Goal: Transaction & Acquisition: Download file/media

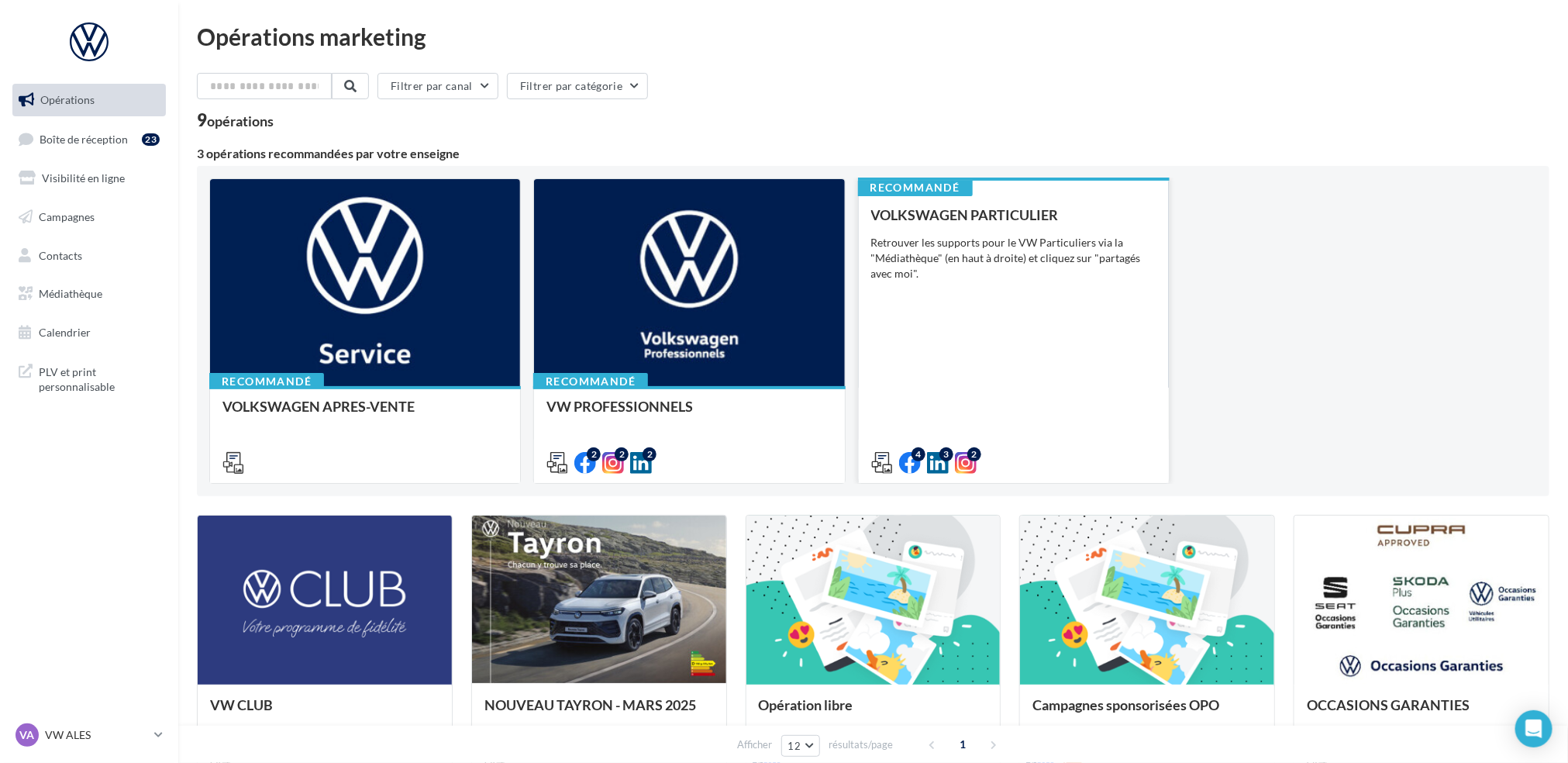
click at [1040, 328] on div "VOLKSWAGEN PARTICULIER Retrouver les supports pour le VW Particuliers via la "M…" at bounding box center [1014, 338] width 286 height 262
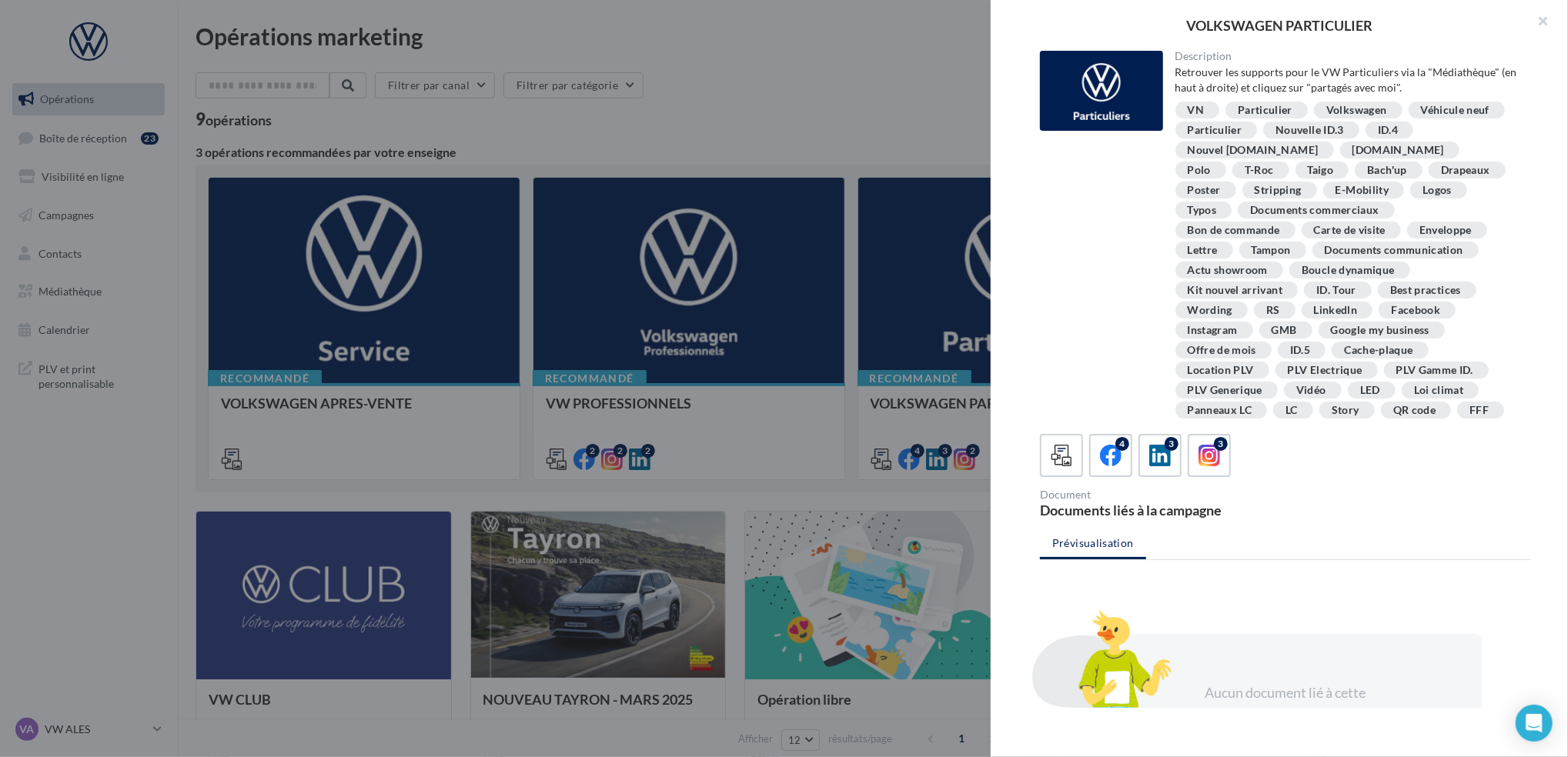
click at [693, 134] on div at bounding box center [784, 378] width 1568 height 757
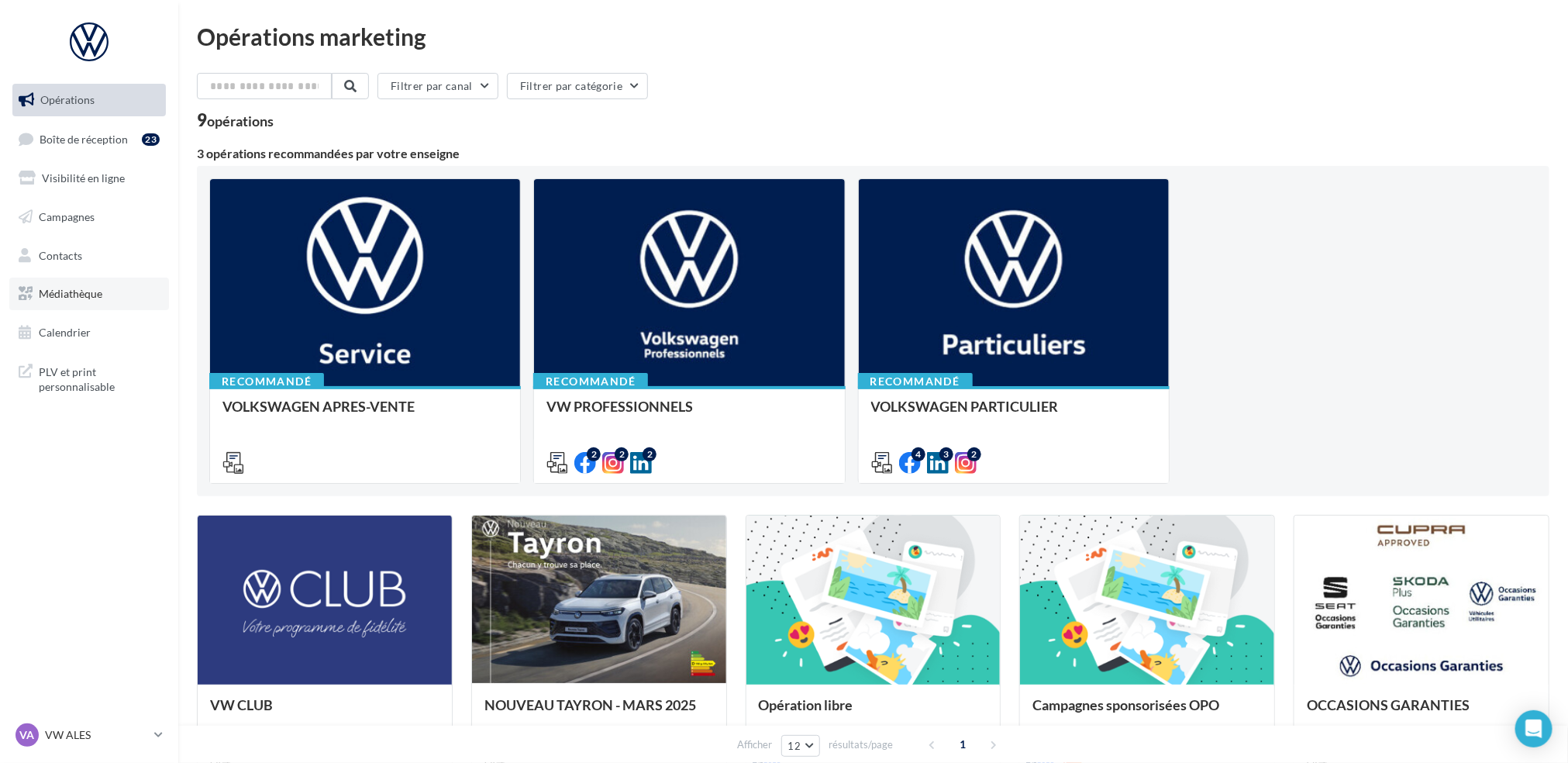
click at [77, 294] on span "Médiathèque" at bounding box center [70, 293] width 63 height 13
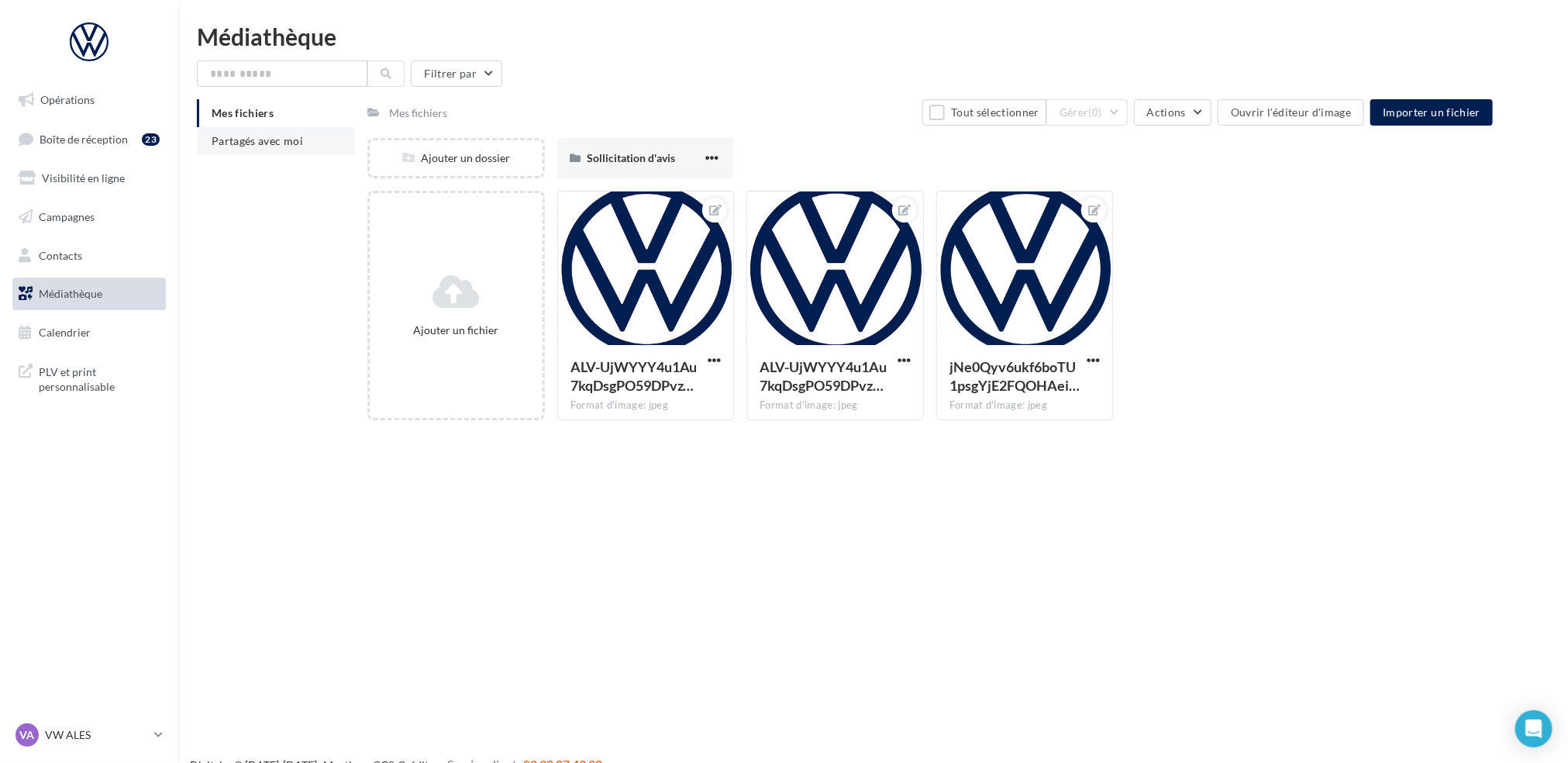
click at [255, 137] on span "Partagés avec moi" at bounding box center [256, 140] width 91 height 13
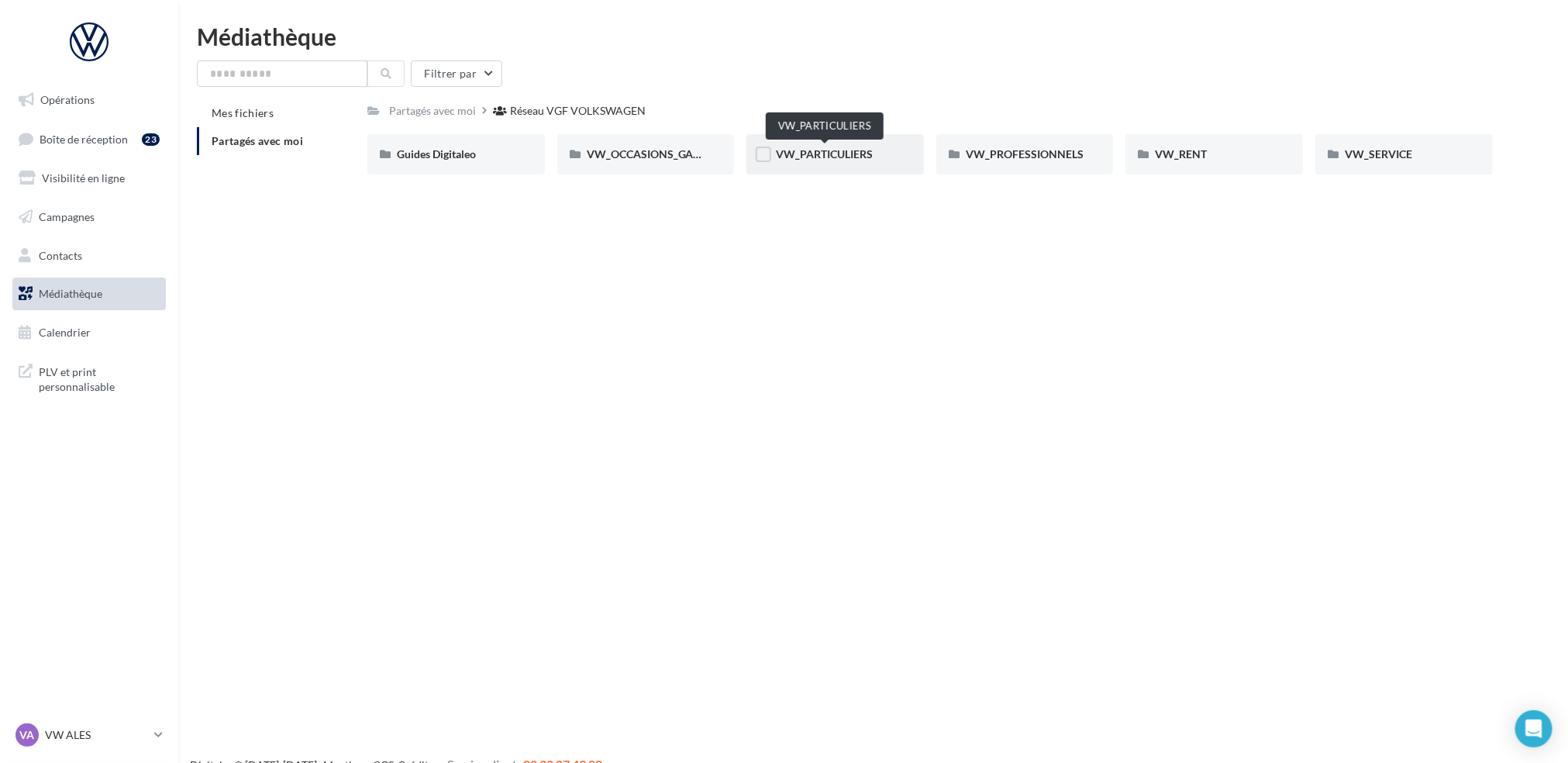
click at [806, 158] on span "VW_PARTICULIERS" at bounding box center [823, 153] width 97 height 13
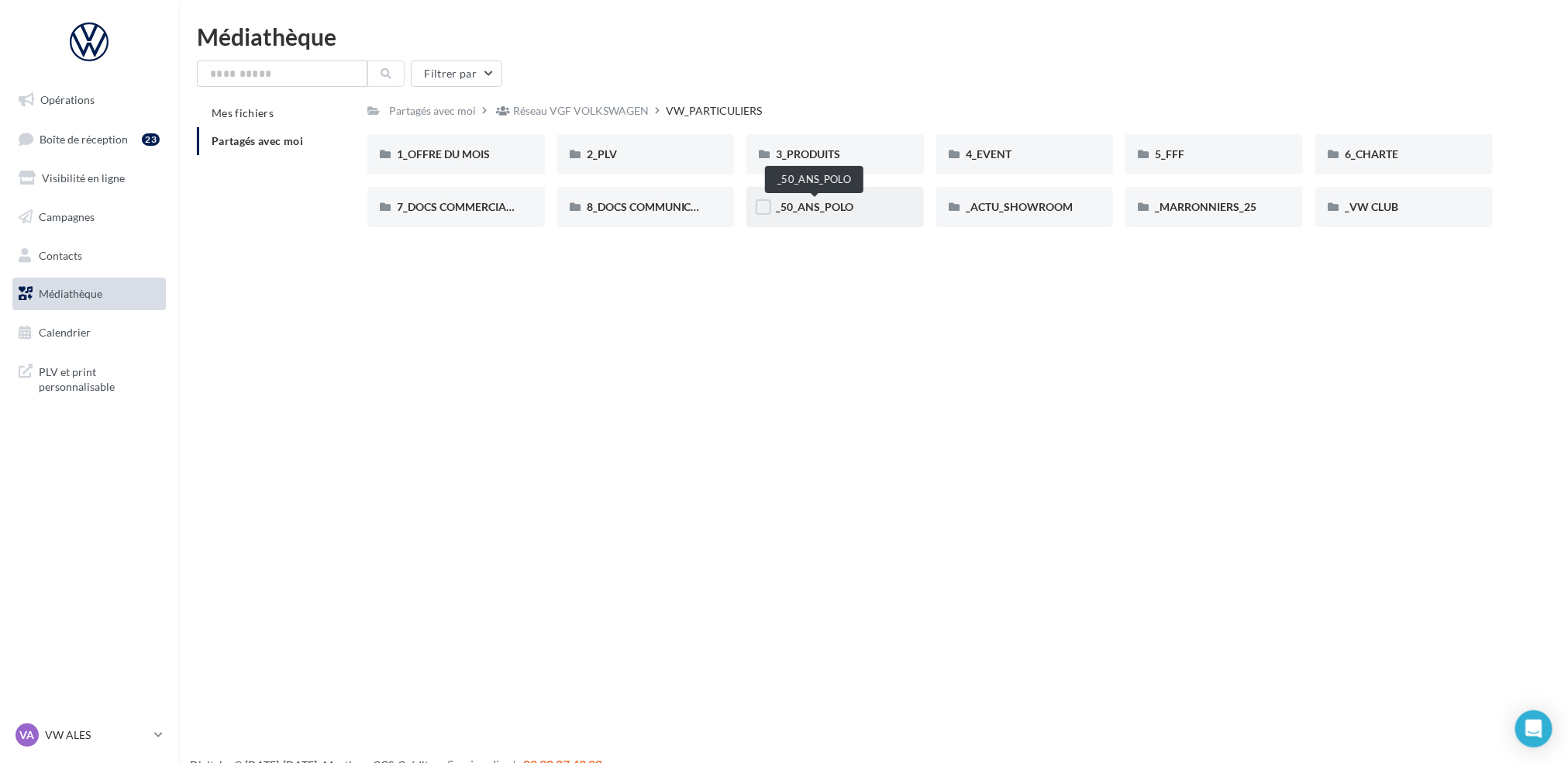
click at [825, 208] on span "_50_ANS_POLO" at bounding box center [814, 206] width 78 height 13
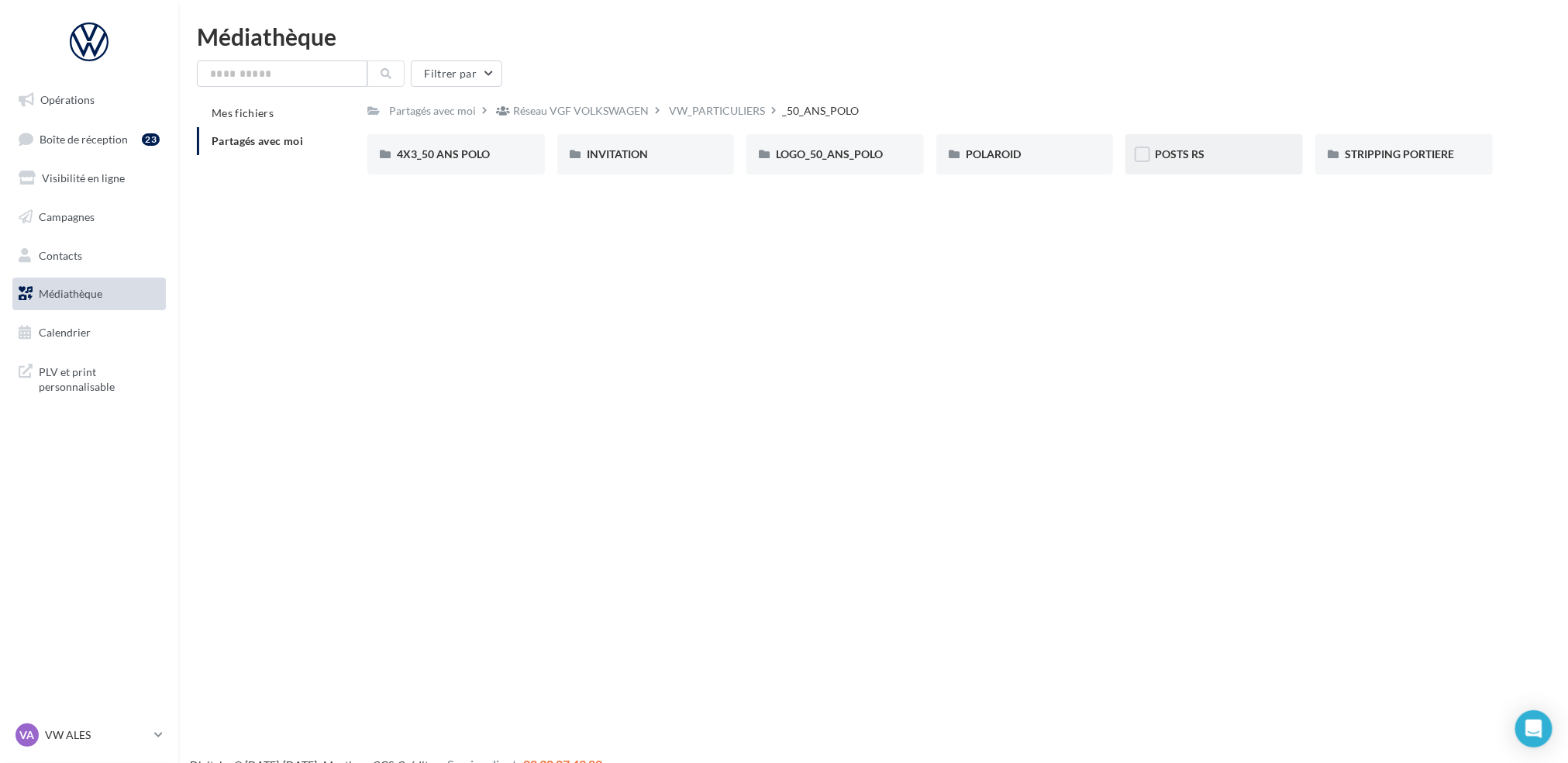
click at [1176, 163] on div "POSTS RS" at bounding box center [1214, 154] width 178 height 40
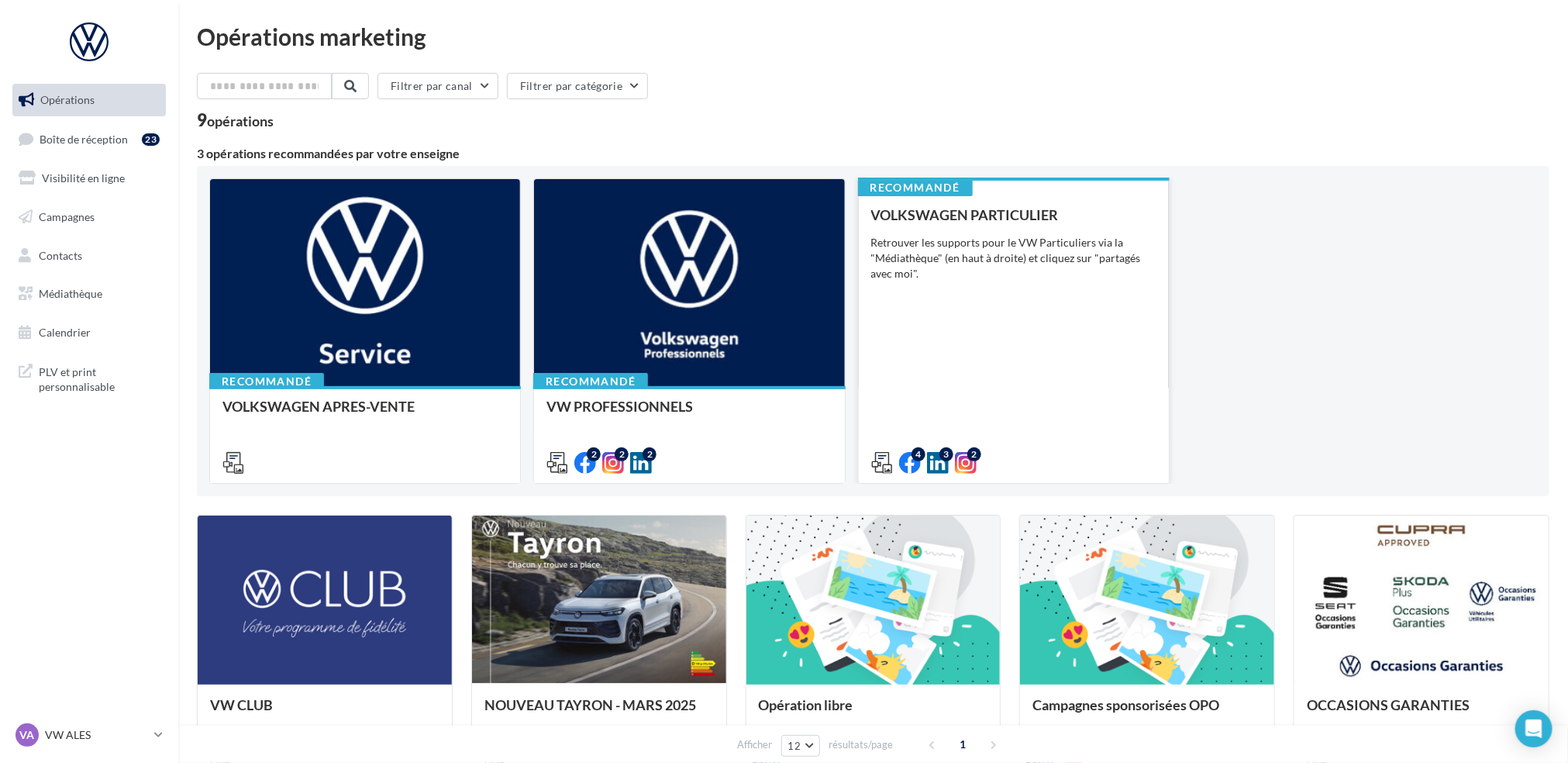
click at [1015, 288] on div "VOLKSWAGEN PARTICULIER Retrouver les supports pour le VW Particuliers via la "M…" at bounding box center [1014, 338] width 286 height 262
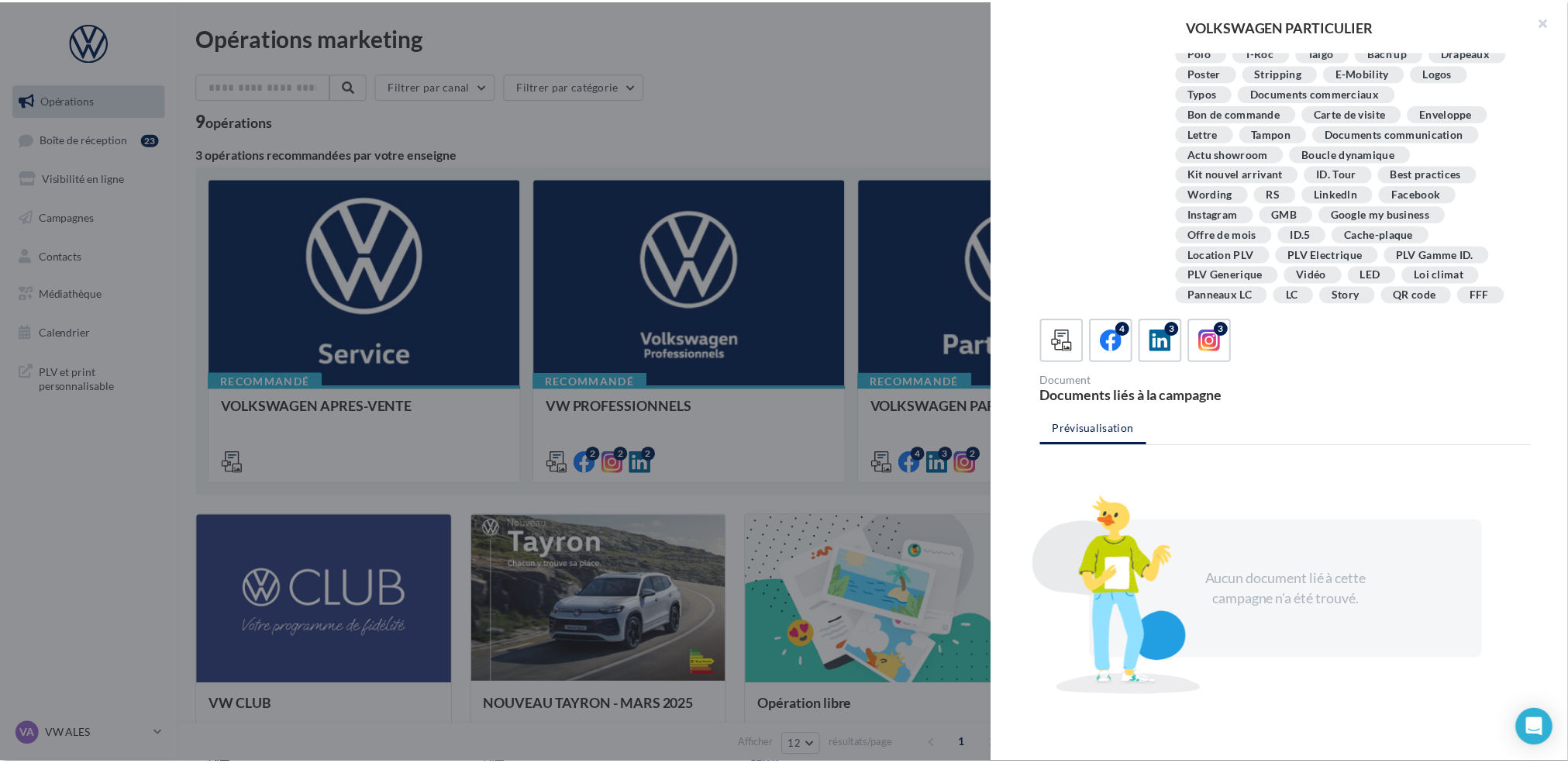
scroll to position [300, 0]
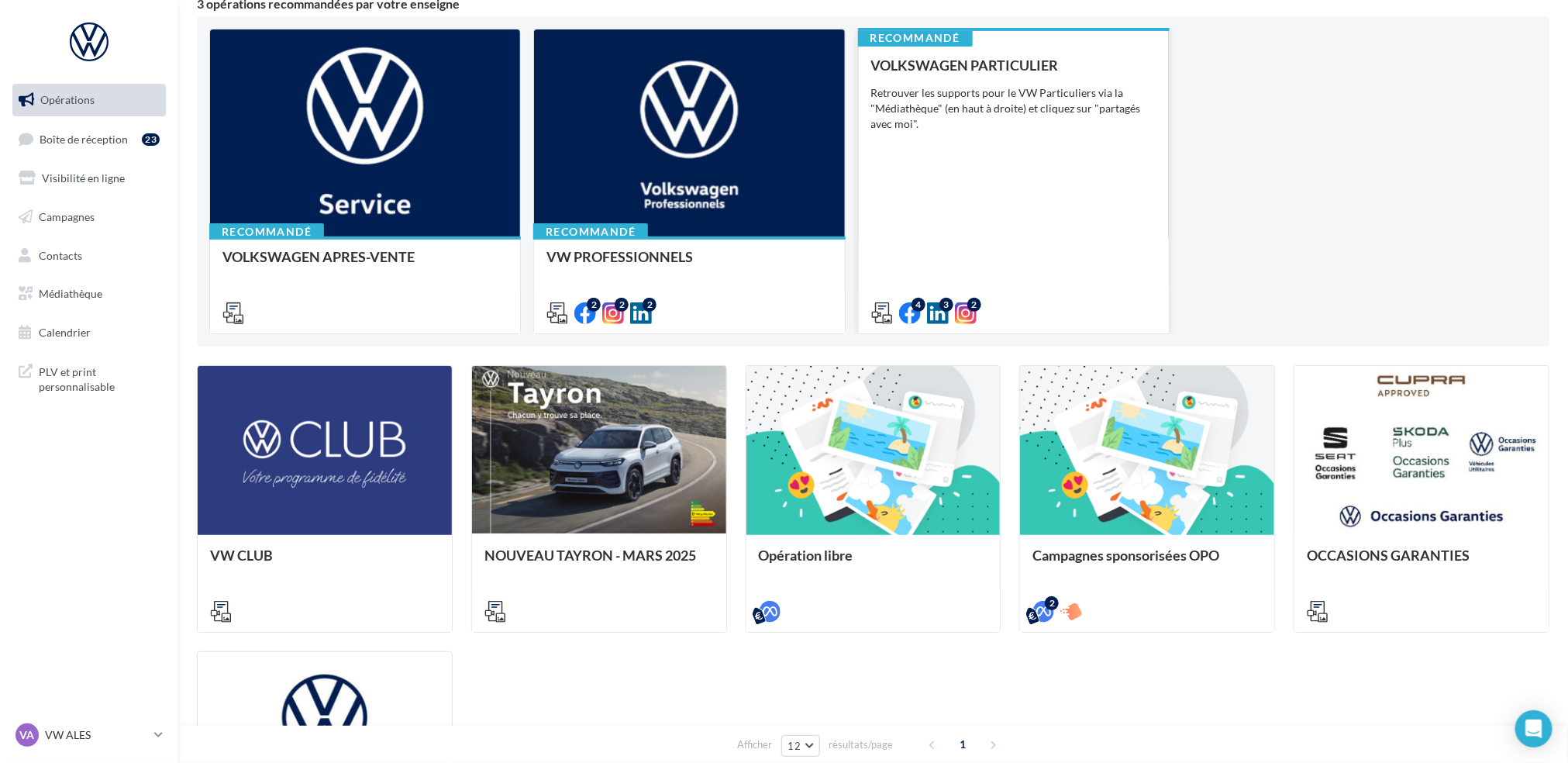
scroll to position [0, 0]
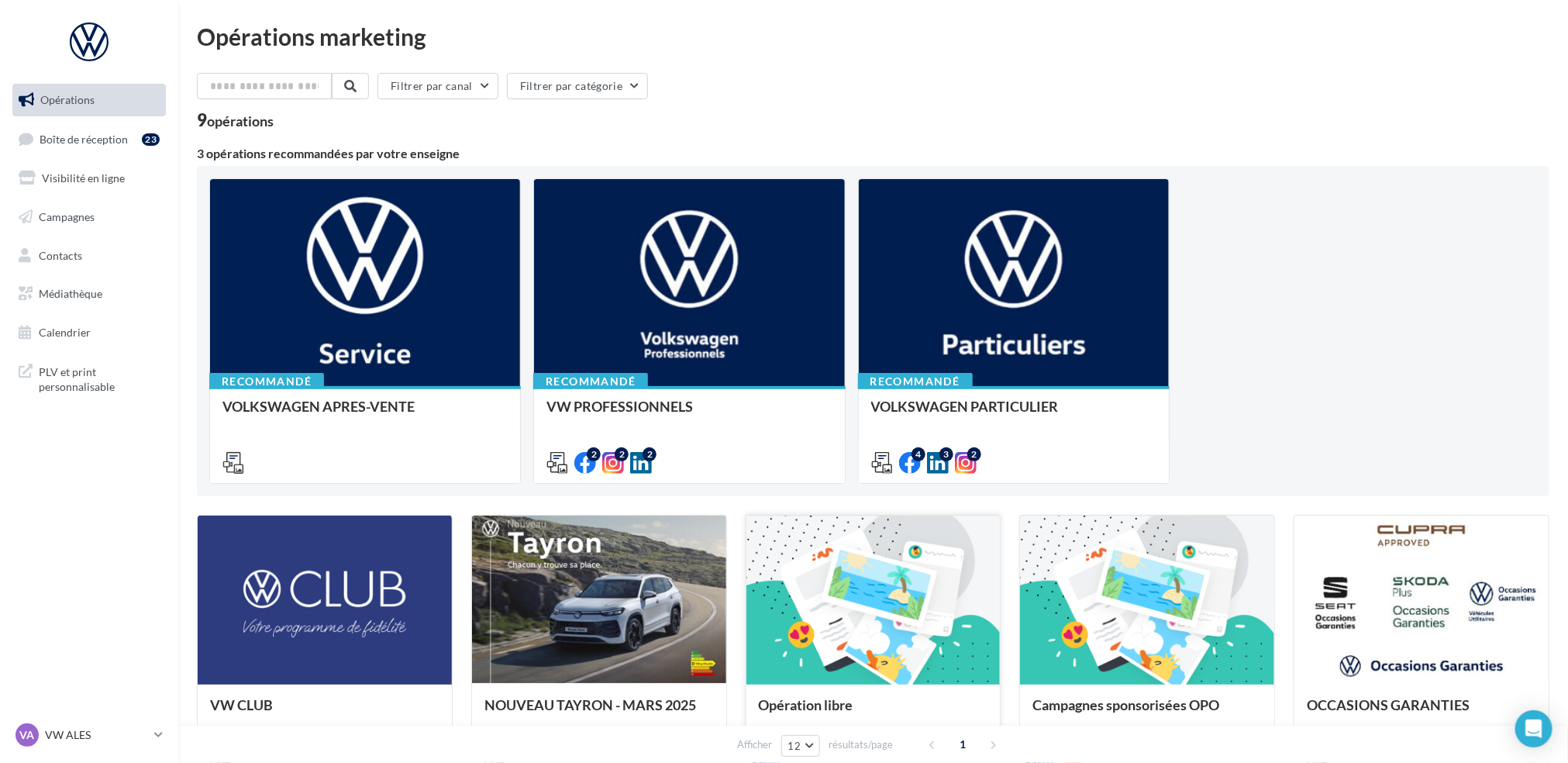
click at [908, 577] on div at bounding box center [873, 600] width 254 height 170
click at [99, 379] on span "PLV et print personnalisable" at bounding box center [98, 377] width 121 height 33
click at [95, 293] on span "Médiathèque" at bounding box center [70, 293] width 63 height 13
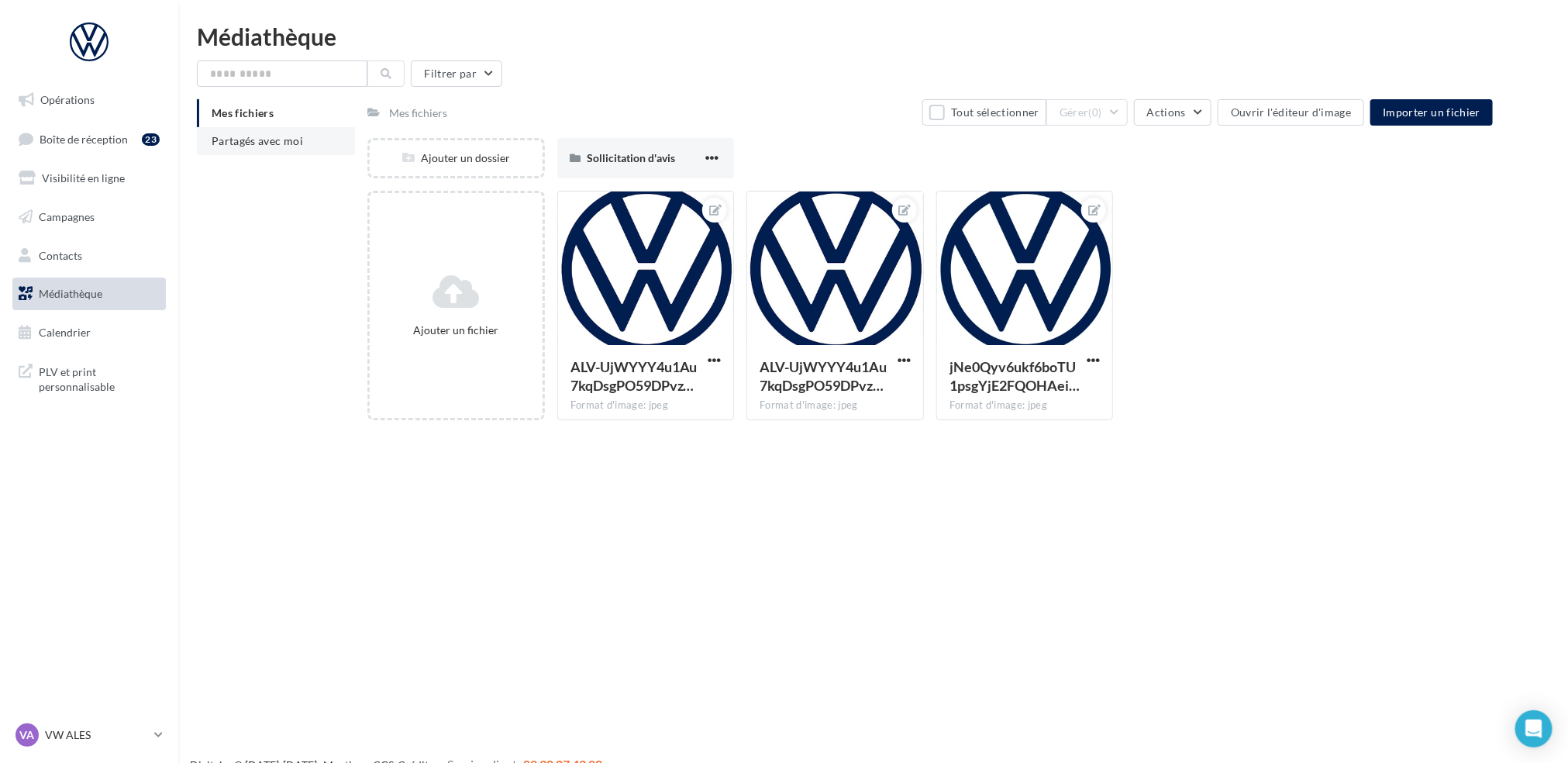
click at [256, 144] on span "Partagés avec moi" at bounding box center [256, 140] width 91 height 13
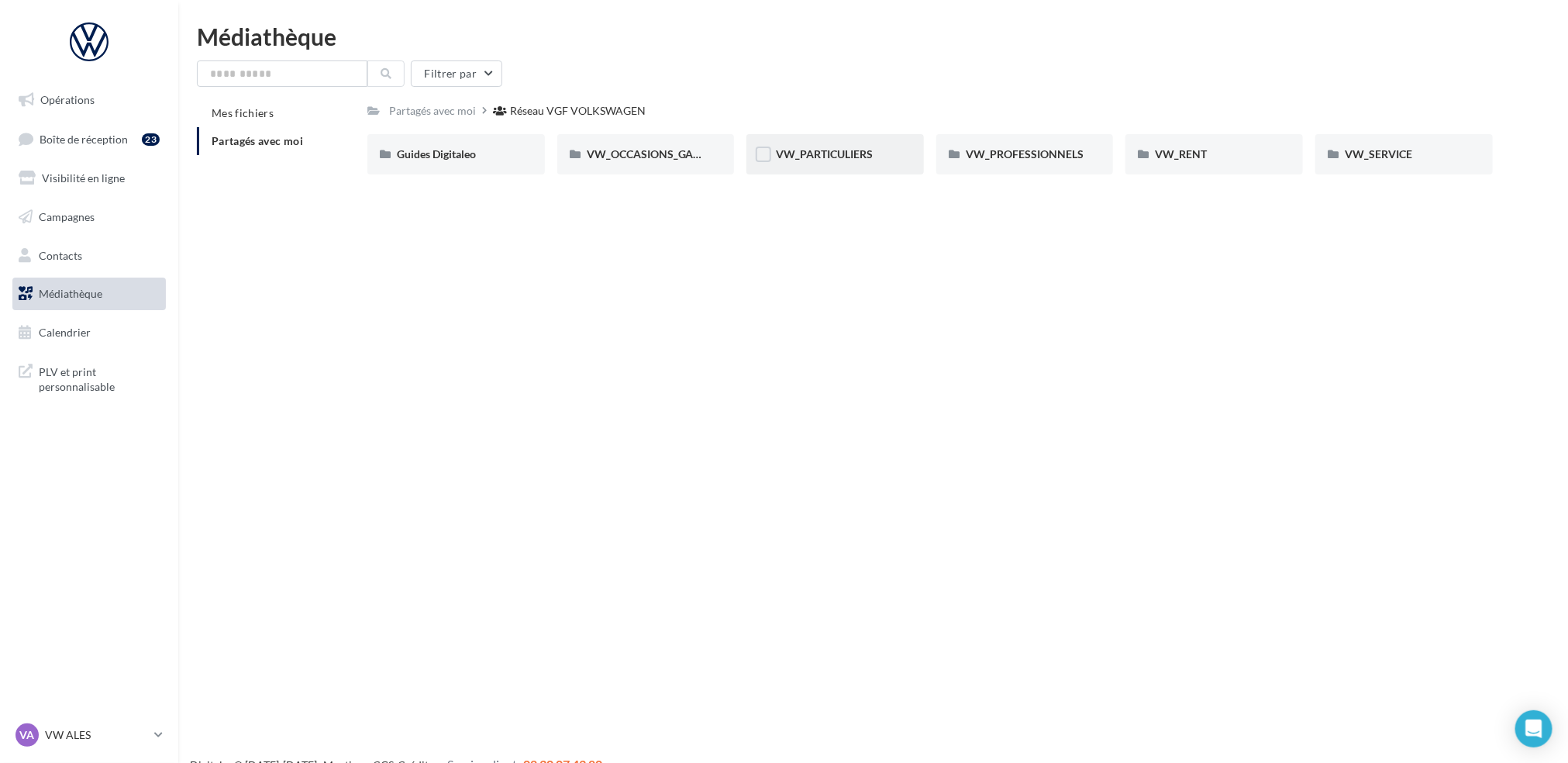
click at [853, 163] on div "VW_PARTICULIERS" at bounding box center [835, 154] width 178 height 40
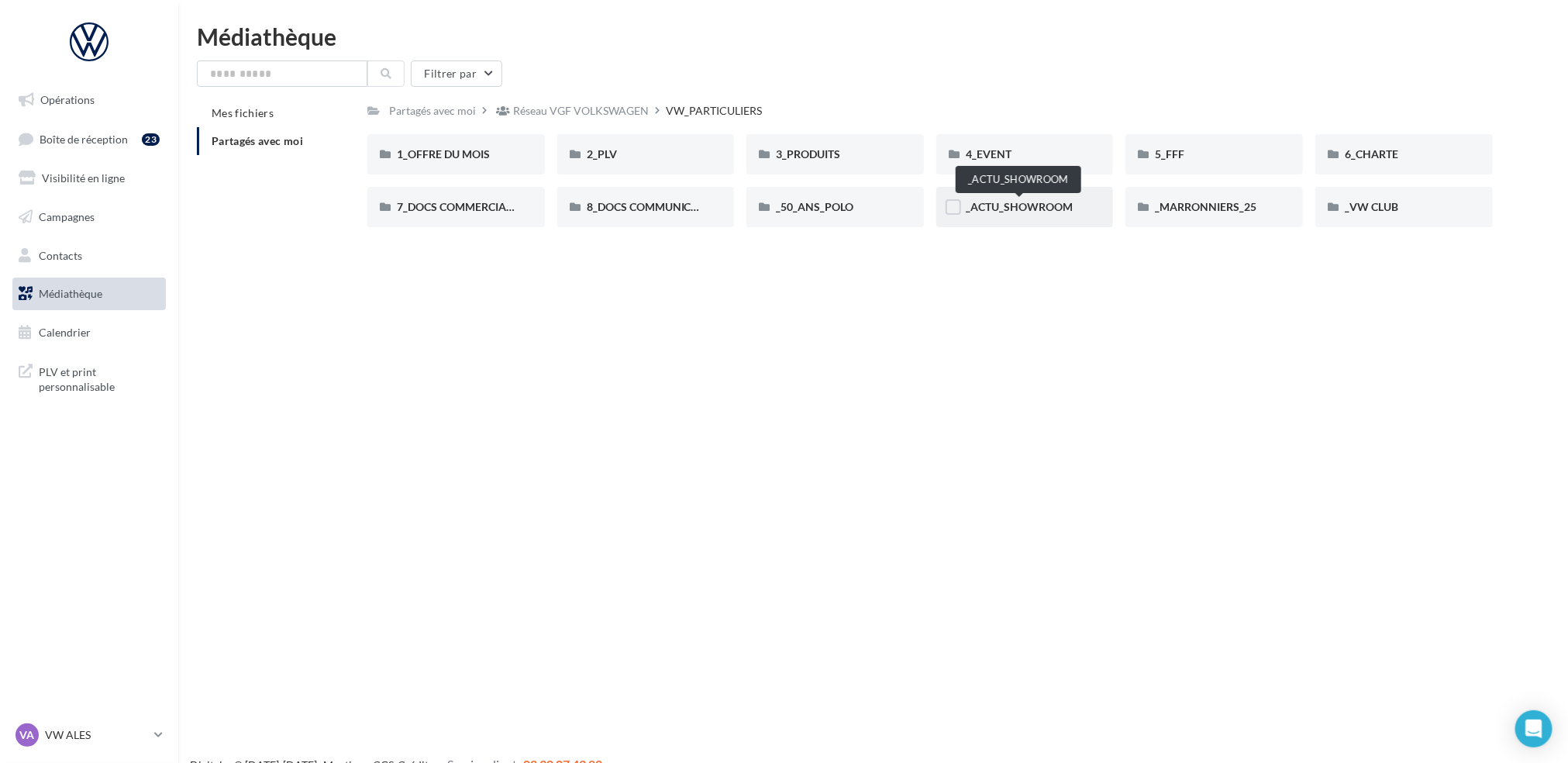
click at [1021, 209] on span "_ACTU_SHOWROOM" at bounding box center [1018, 206] width 107 height 13
click at [480, 156] on span "1_OFFRE DU MOIS" at bounding box center [443, 153] width 93 height 13
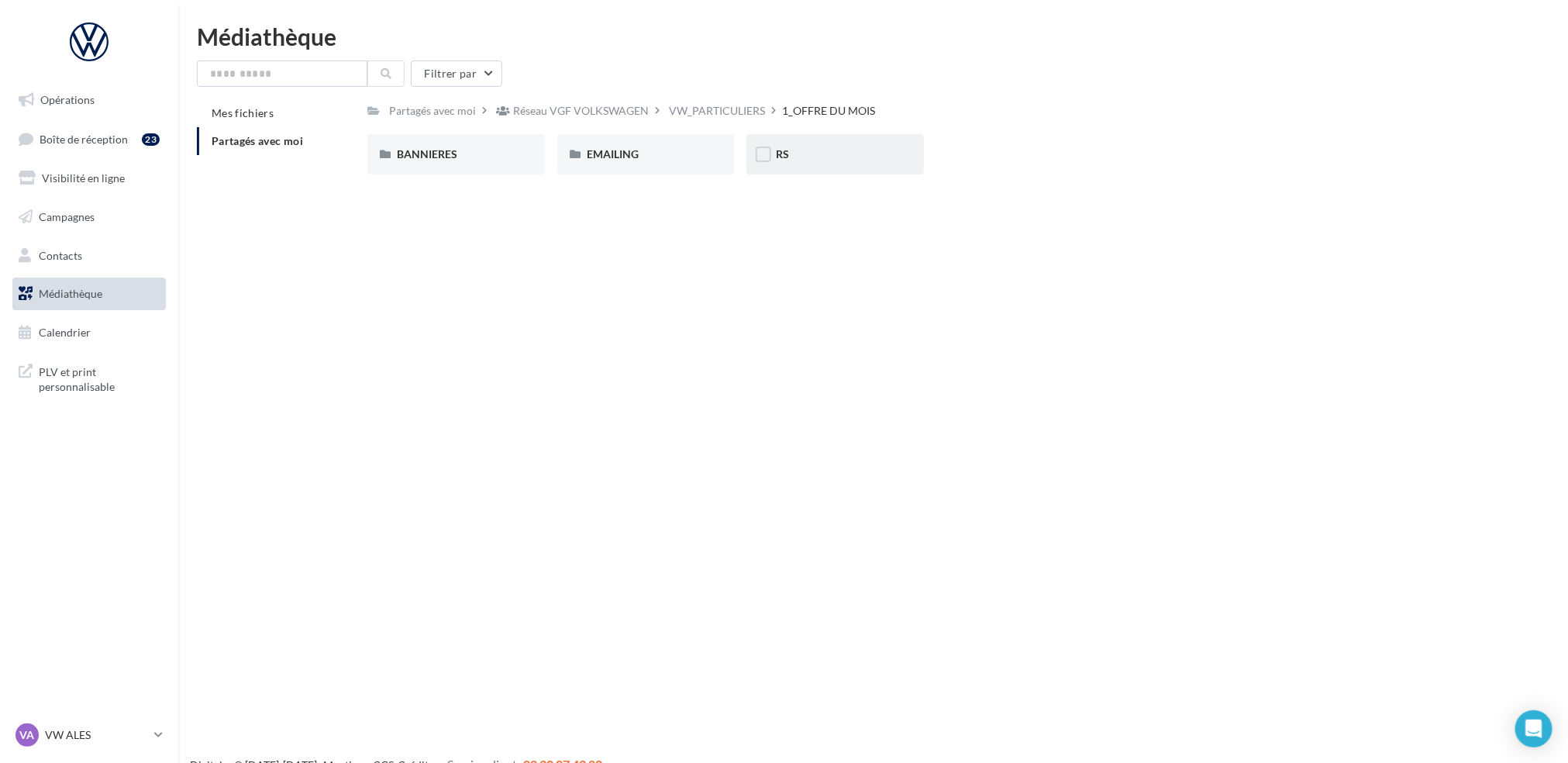
click at [792, 155] on div "RS" at bounding box center [834, 154] width 119 height 15
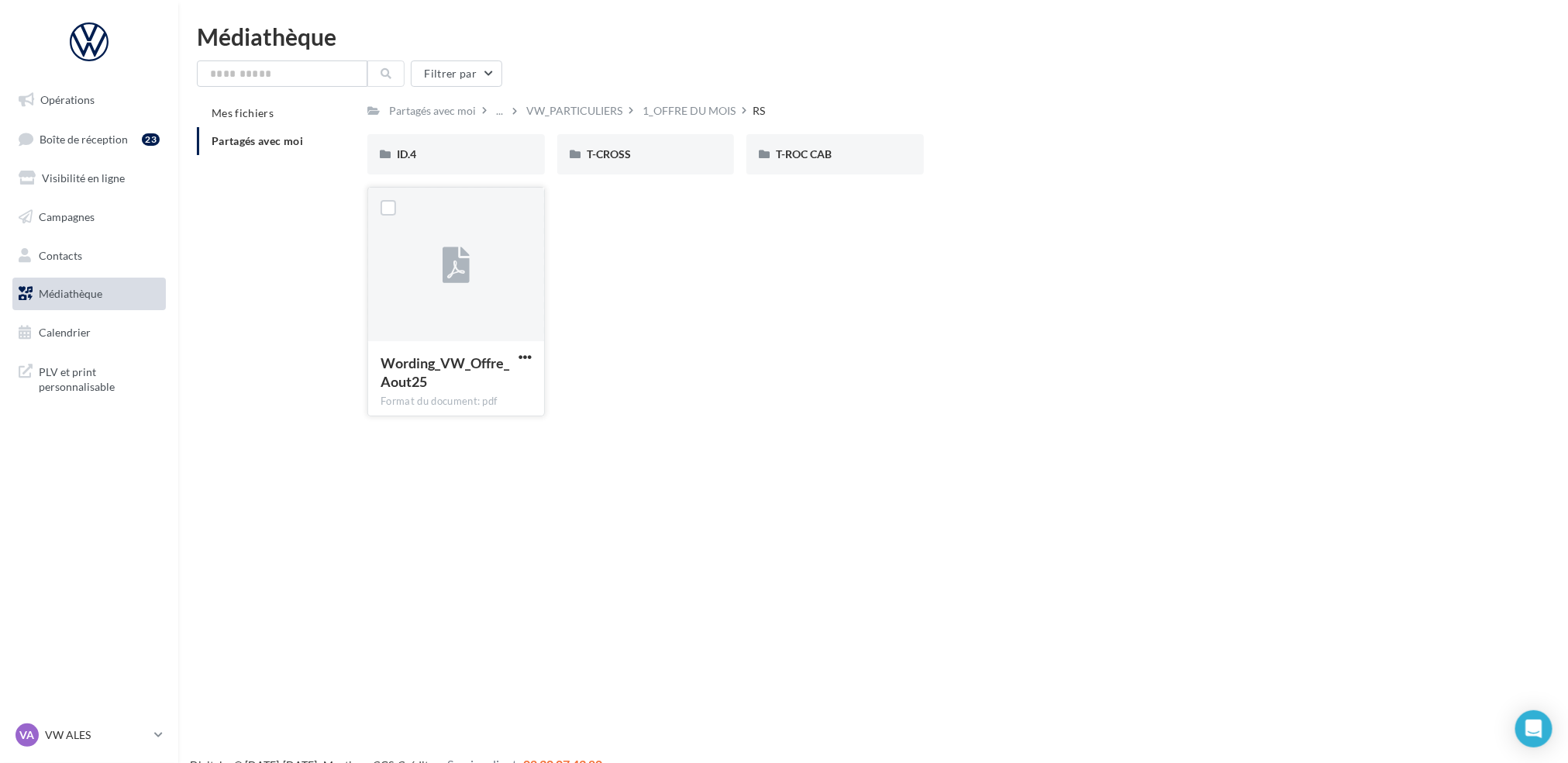
click at [436, 346] on div "Wording_VW_Offre_Aout25 Format du document: pdf" at bounding box center [457, 377] width 176 height 73
click at [444, 361] on span "Wording_VW_Offre_Aout25" at bounding box center [445, 372] width 128 height 36
click at [527, 355] on span "button" at bounding box center [524, 357] width 13 height 13
click at [518, 384] on button "Télécharger" at bounding box center [457, 387] width 155 height 40
